Goal: Transaction & Acquisition: Purchase product/service

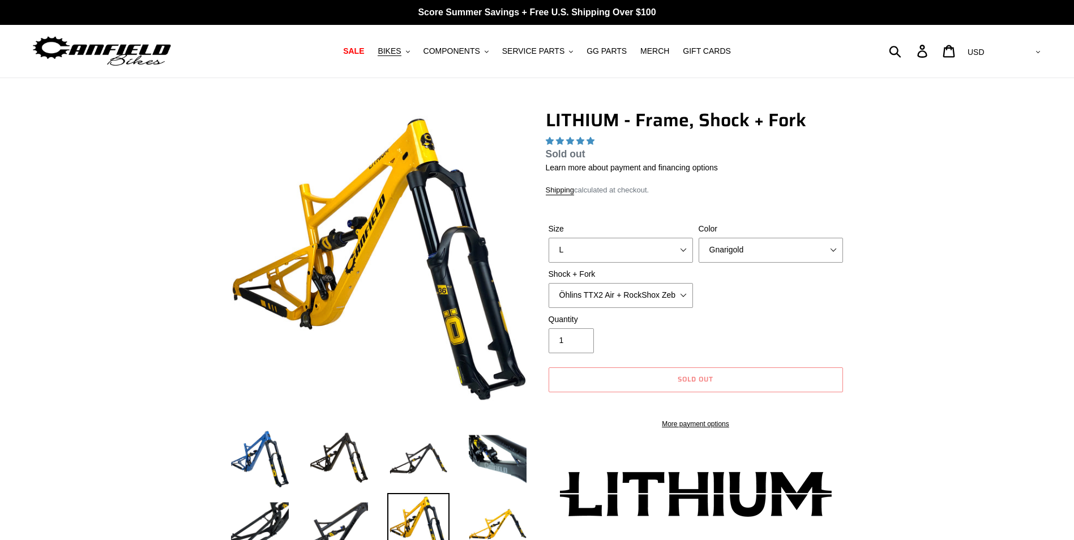
select select "highest-rating"
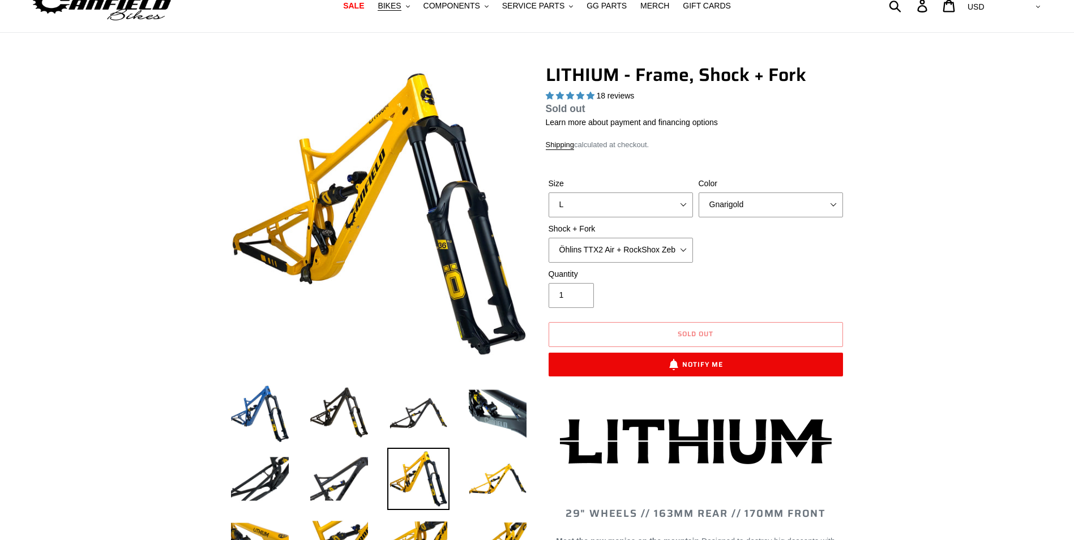
scroll to position [113, 0]
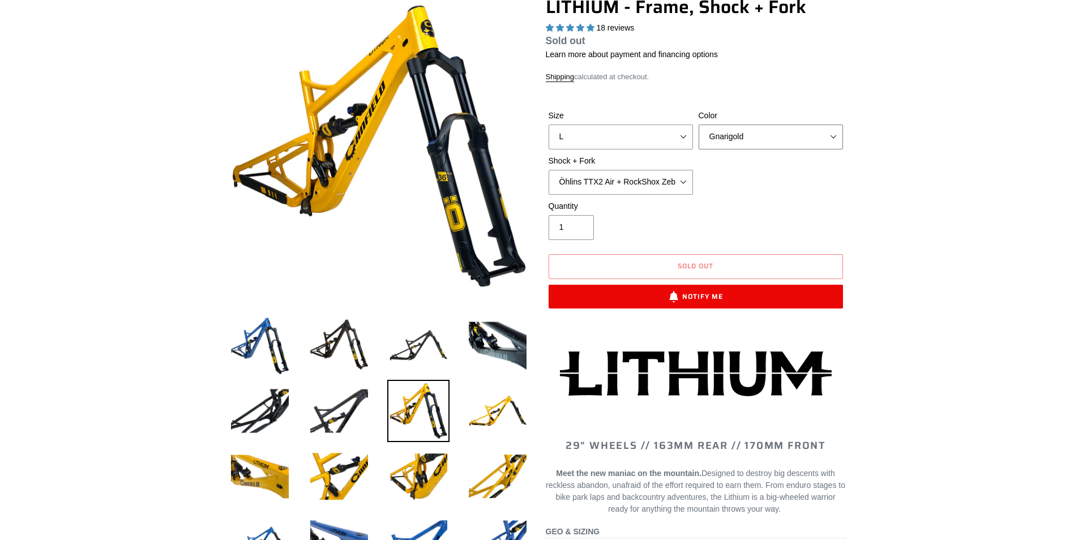
click at [783, 134] on select "Gnarigold Blue Velvet Stealth Black" at bounding box center [770, 137] width 144 height 25
click at [698, 125] on select "Gnarigold Blue Velvet Stealth Black" at bounding box center [770, 137] width 144 height 25
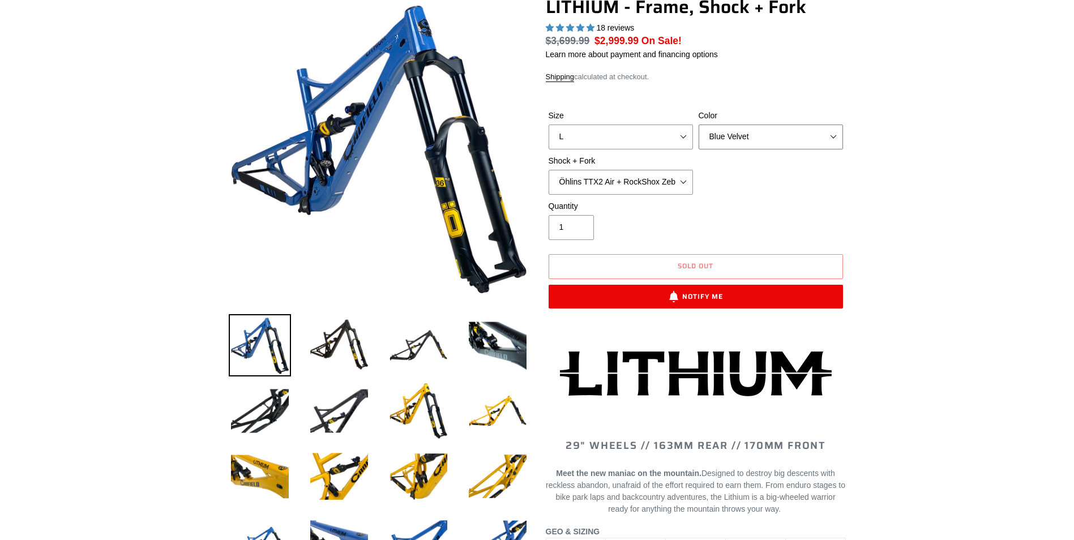
click at [795, 132] on select "Gnarigold Blue Velvet Stealth Black" at bounding box center [770, 137] width 144 height 25
select select "Stealth Black"
click at [698, 125] on select "Gnarigold Blue Velvet Stealth Black" at bounding box center [770, 137] width 144 height 25
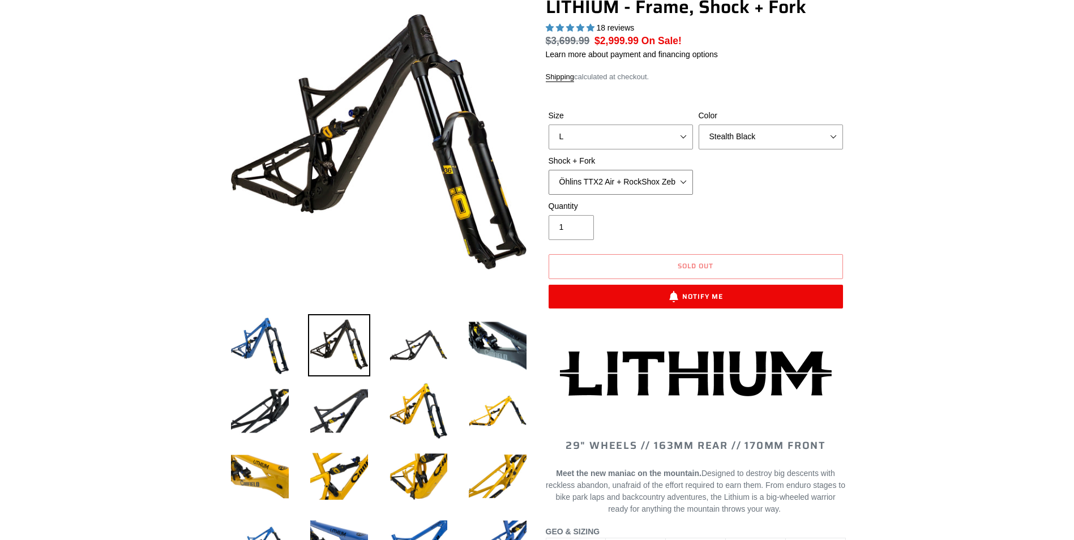
click at [672, 179] on select "Öhlins TTX2 Air + RockShox Zeb Ultimate 170mm Fox FLOAT X2 Factory + Fox 38 FLO…" at bounding box center [620, 182] width 144 height 25
select select "Fox FLOAT X2 Factory + Fox 38 FLOAT Factory 170mm"
click at [548, 170] on select "Öhlins TTX2 Air + RockShox Zeb Ultimate 170mm Fox FLOAT X2 Factory + Fox 38 FLO…" at bounding box center [620, 182] width 144 height 25
click at [756, 196] on div "Size S M L XL Color Gnarigold Blue Velvet Stealth Black Shock + Fork Öhlins TTX…" at bounding box center [696, 155] width 300 height 91
click at [419, 406] on img at bounding box center [418, 411] width 62 height 62
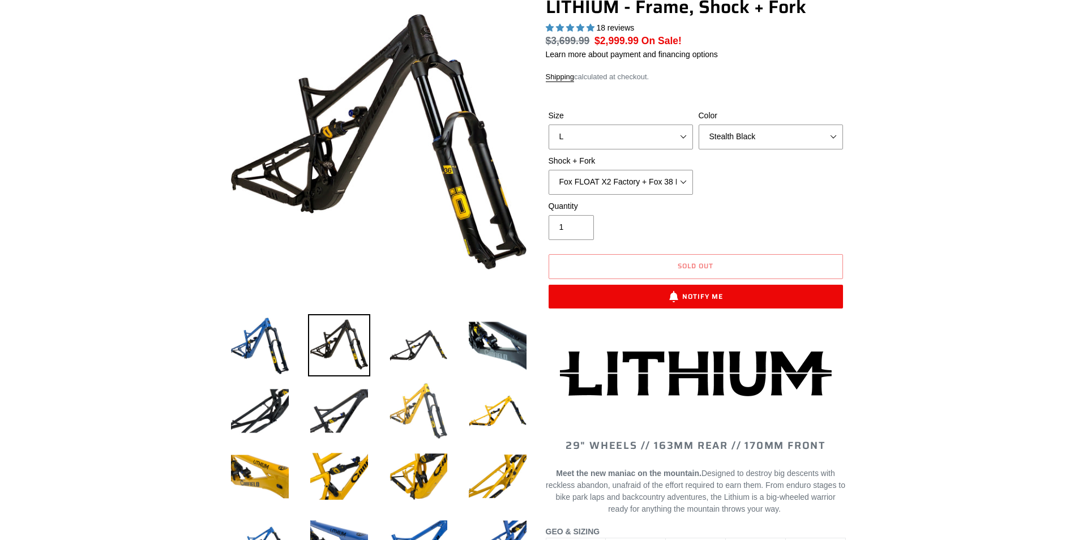
select select "Gnarigold"
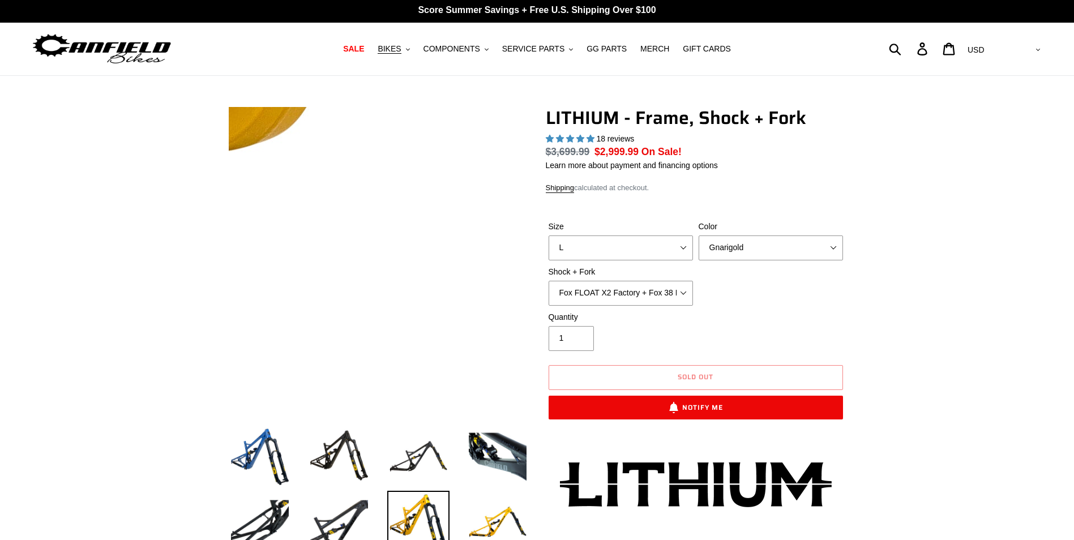
scroll to position [0, 0]
